Goal: Transaction & Acquisition: Purchase product/service

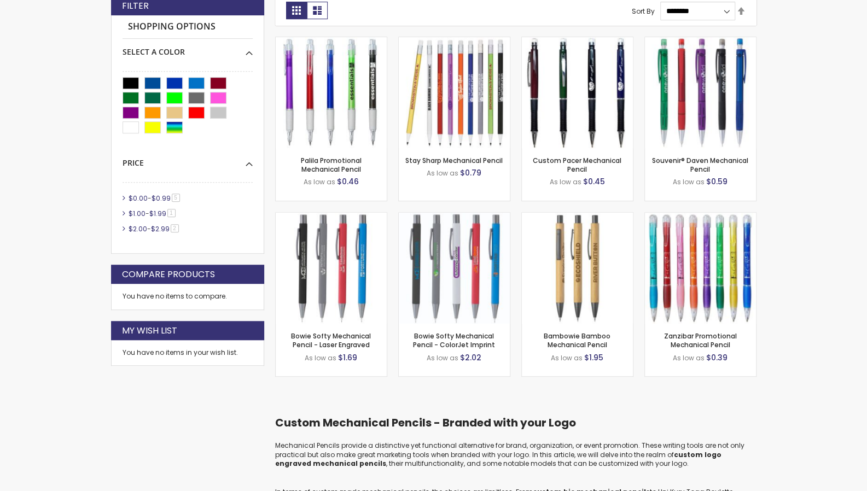
scroll to position [342, 0]
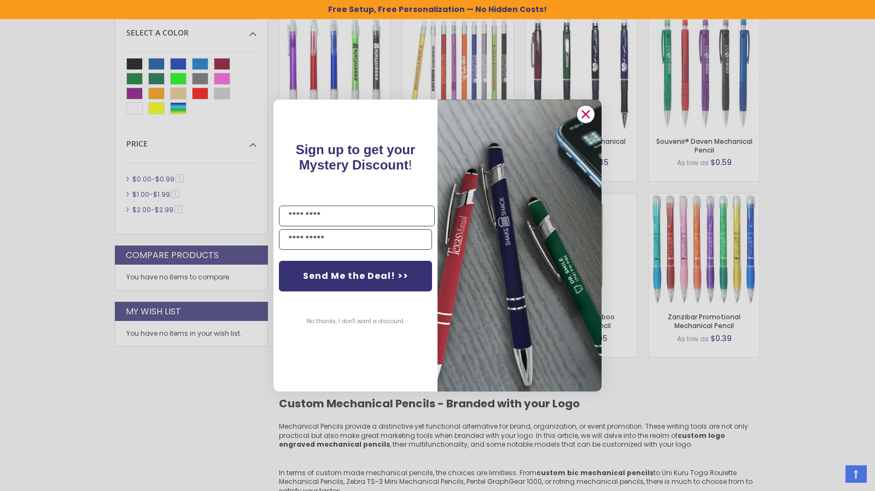
click at [587, 121] on circle "Close dialog" at bounding box center [586, 114] width 16 height 16
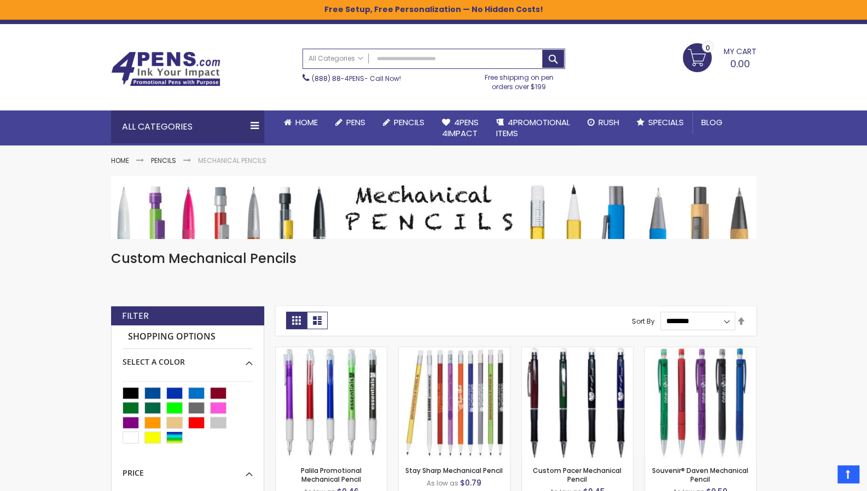
scroll to position [0, 0]
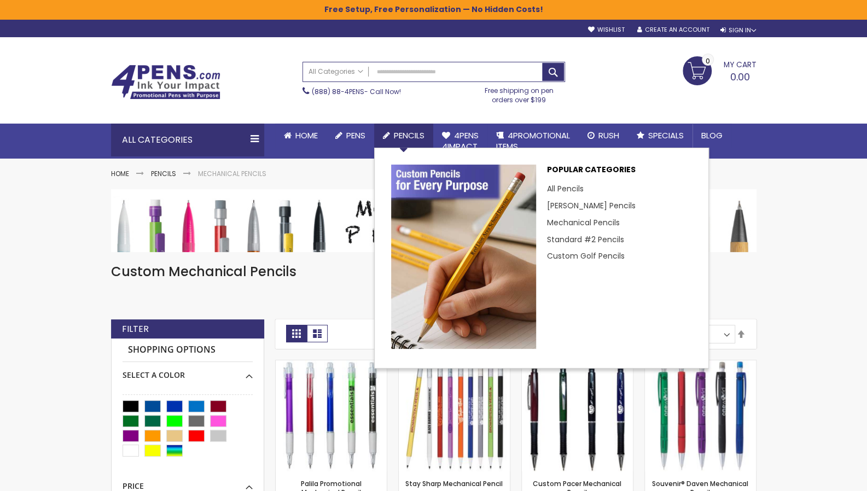
click at [390, 135] on link "Pencils" at bounding box center [403, 136] width 59 height 24
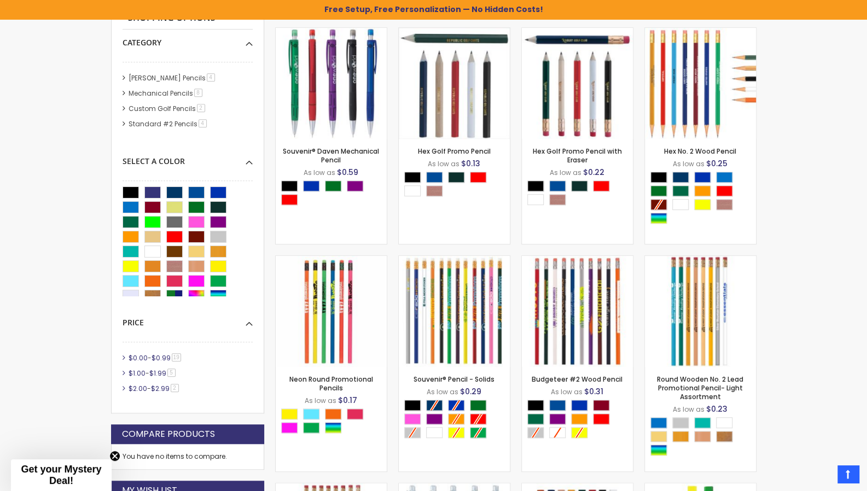
scroll to position [361, 0]
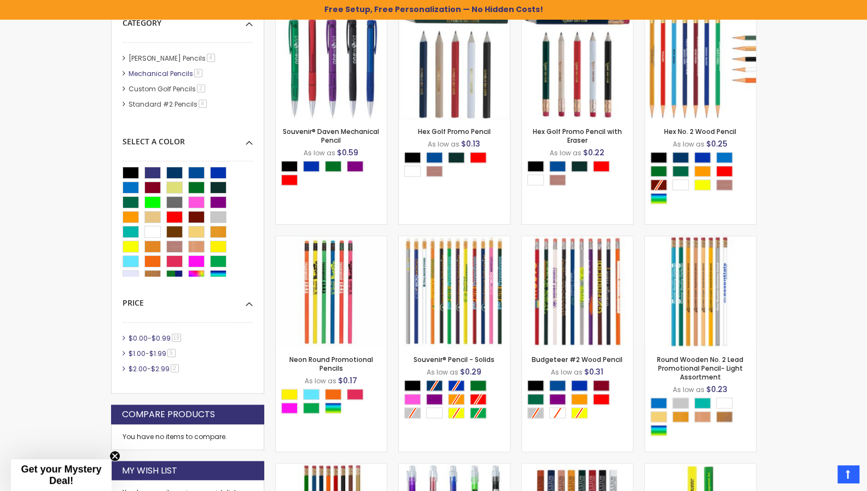
click at [126, 73] on link "Mechanical Pencils 8 item" at bounding box center [166, 73] width 80 height 9
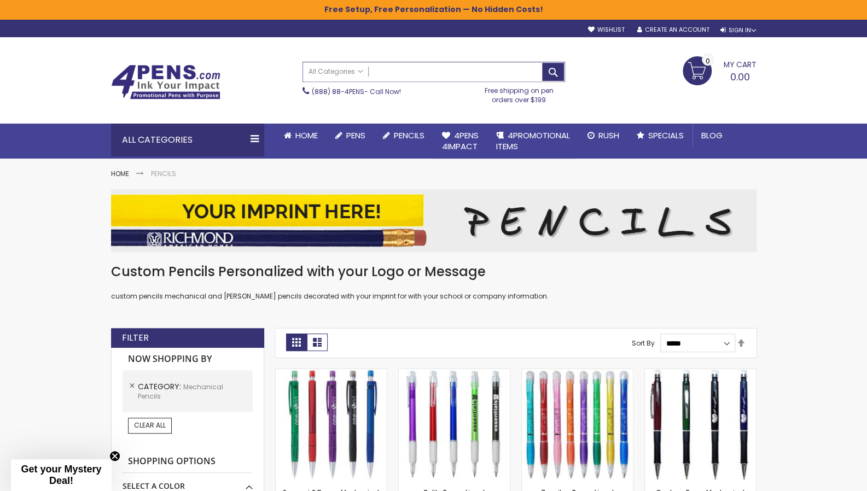
click at [386, 77] on input "Search" at bounding box center [433, 71] width 261 height 19
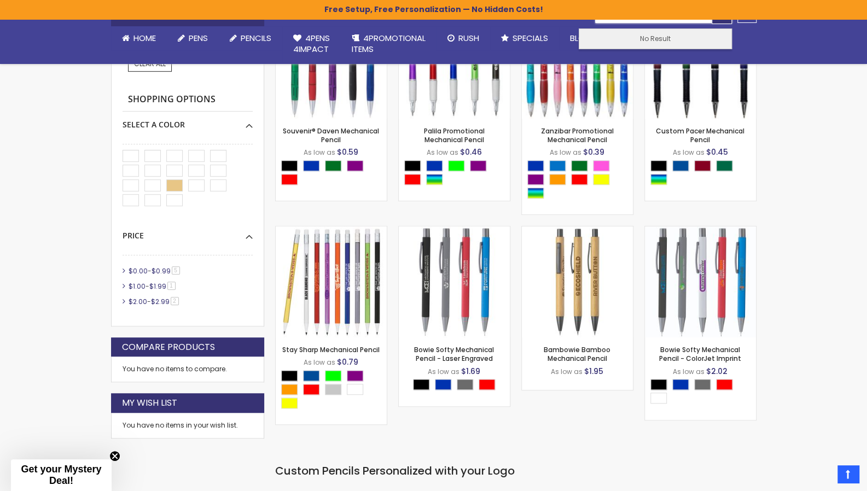
type input "****"
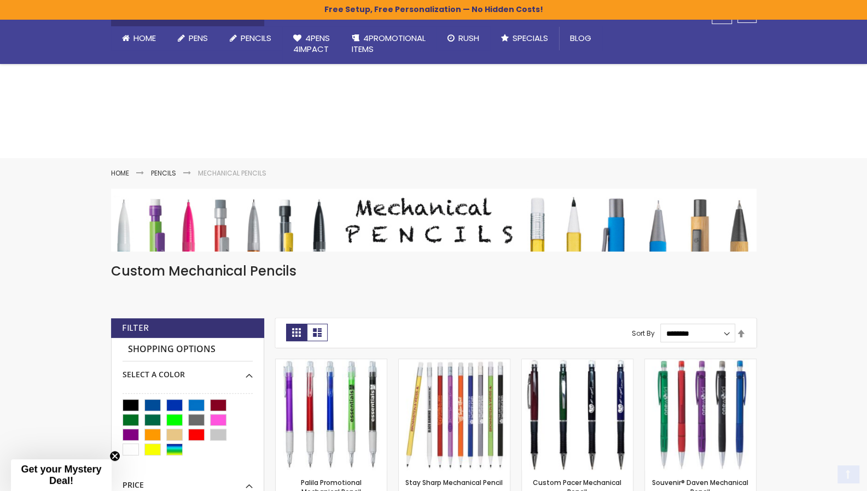
scroll to position [578, 0]
